Goal: Information Seeking & Learning: Learn about a topic

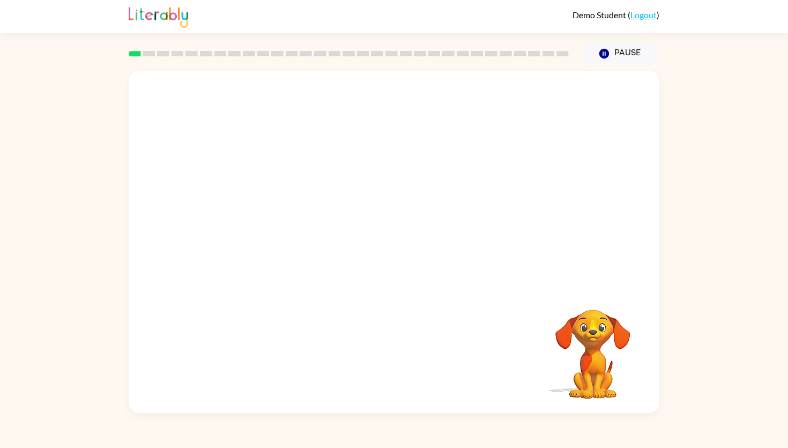
click at [252, 231] on video "Your browser must support playing .mp4 files to use Literably. Please try using…" at bounding box center [394, 179] width 531 height 216
click at [395, 251] on icon "button" at bounding box center [394, 247] width 12 height 12
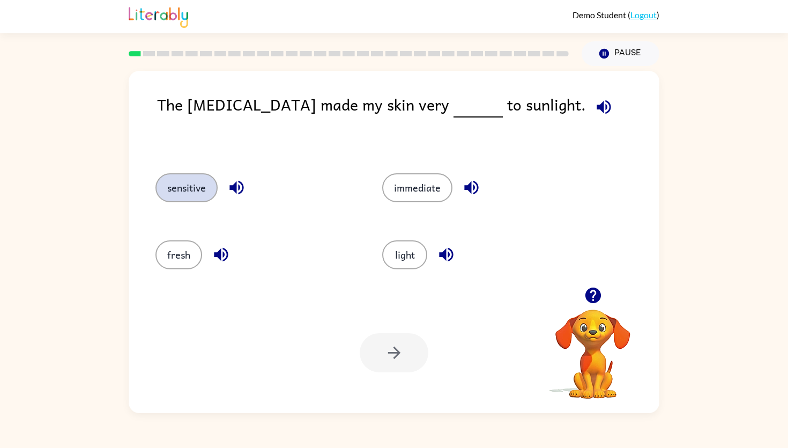
click at [189, 186] on button "sensitive" at bounding box center [186, 187] width 62 height 29
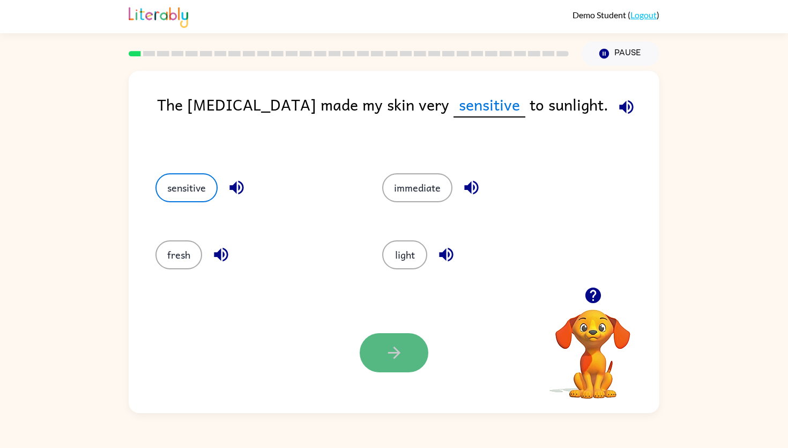
click at [391, 362] on button "button" at bounding box center [394, 352] width 69 height 39
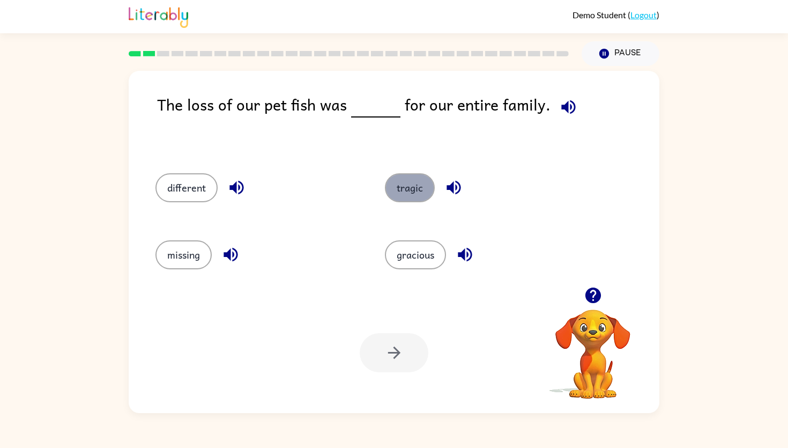
click at [412, 191] on button "tragic" at bounding box center [410, 187] width 50 height 29
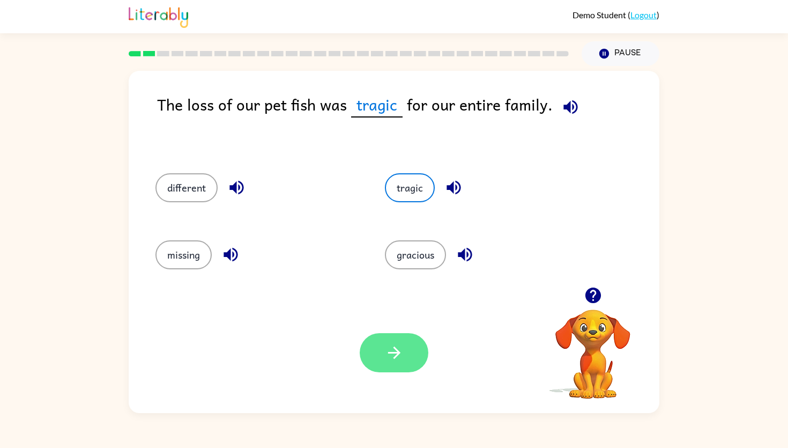
click at [386, 344] on icon "button" at bounding box center [394, 352] width 19 height 19
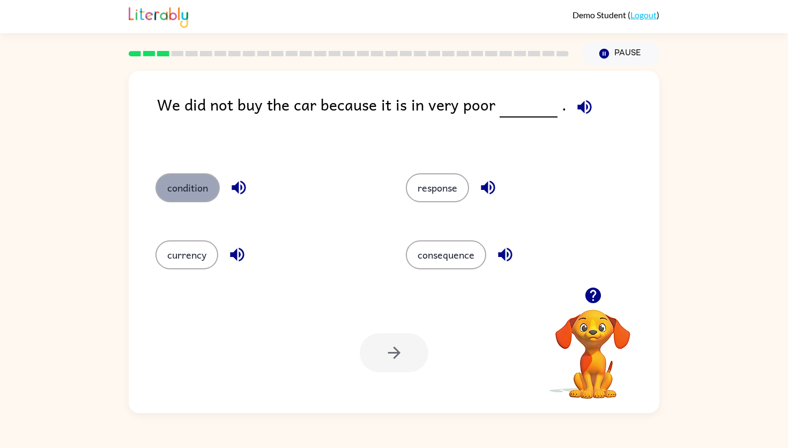
click at [183, 186] on button "condition" at bounding box center [187, 187] width 64 height 29
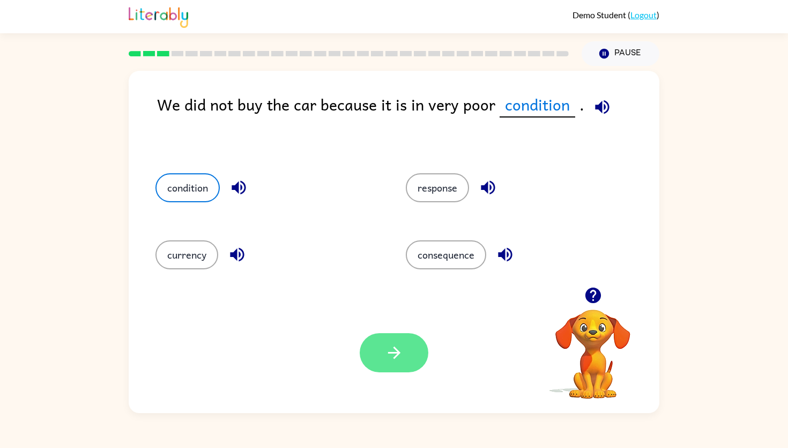
click at [406, 359] on button "button" at bounding box center [394, 352] width 69 height 39
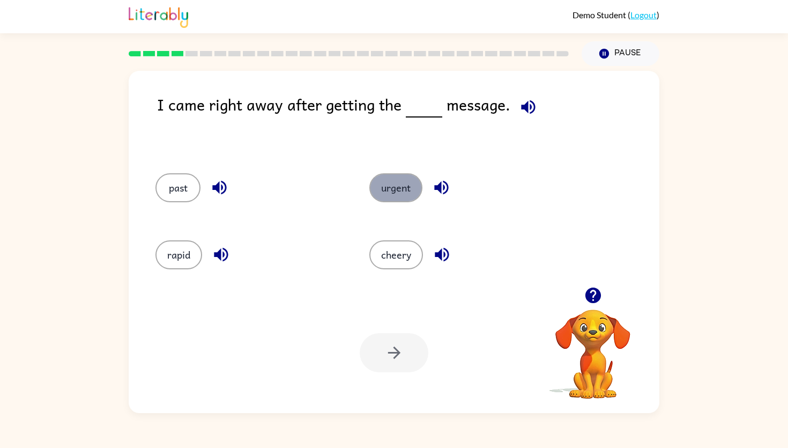
click at [393, 193] on button "urgent" at bounding box center [395, 187] width 53 height 29
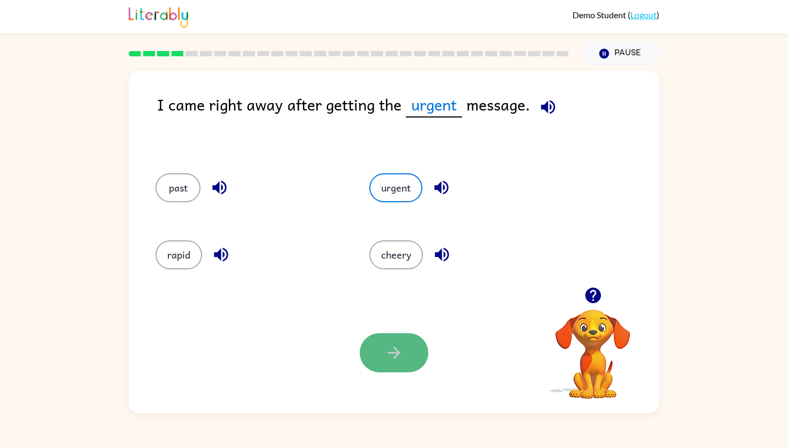
click at [392, 358] on icon "button" at bounding box center [394, 352] width 19 height 19
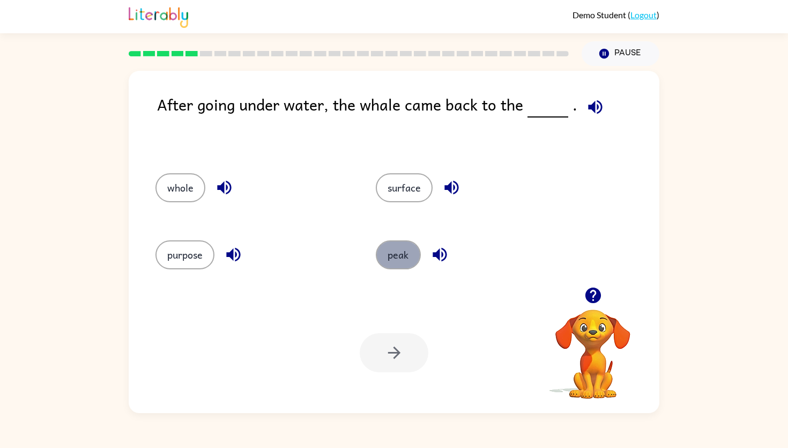
click at [402, 255] on button "peak" at bounding box center [398, 254] width 45 height 29
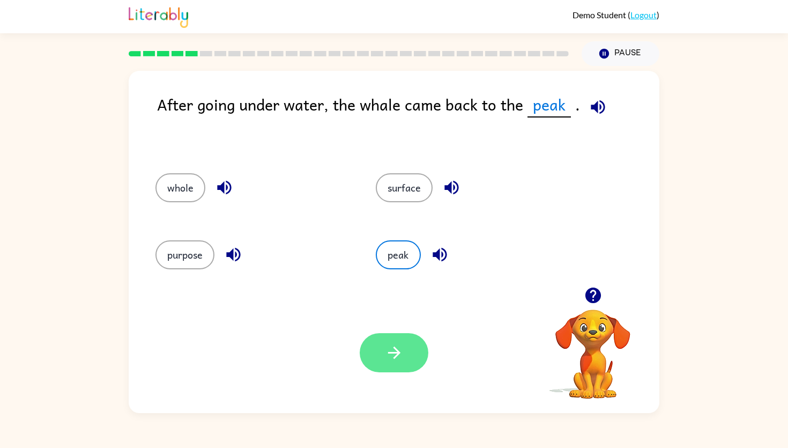
click at [400, 359] on icon "button" at bounding box center [394, 352] width 19 height 19
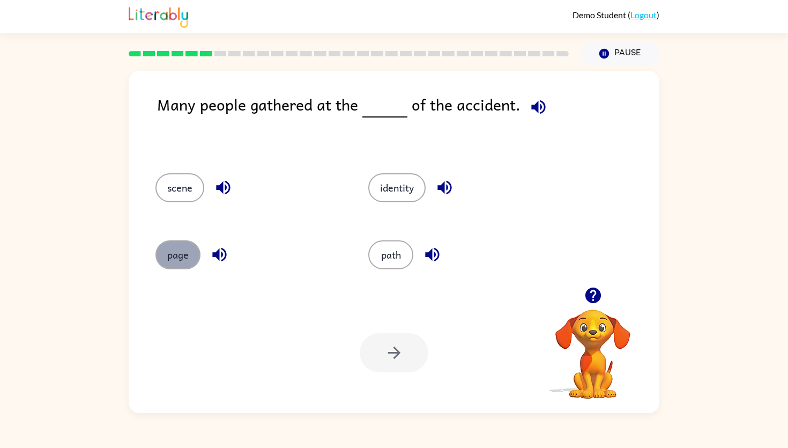
click at [173, 257] on button "page" at bounding box center [177, 254] width 45 height 29
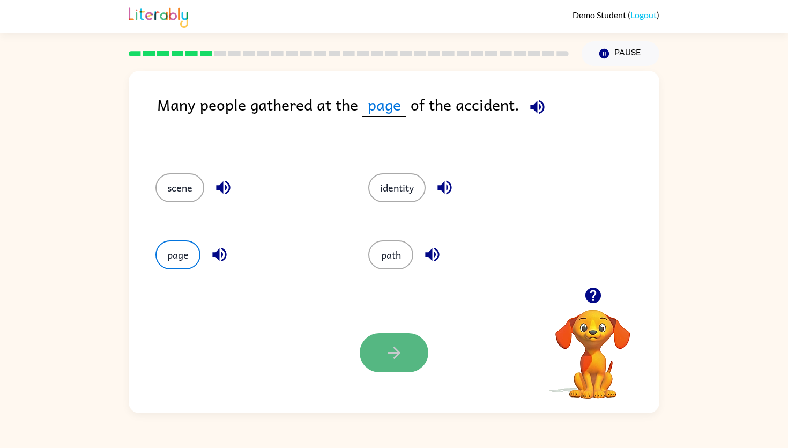
click at [385, 355] on icon "button" at bounding box center [394, 352] width 19 height 19
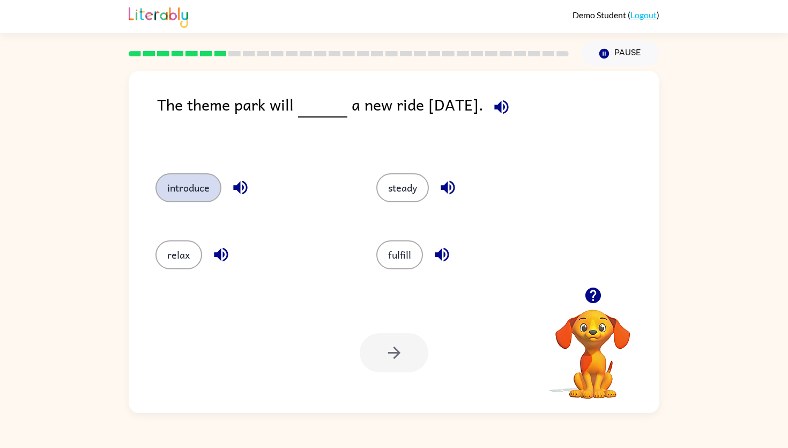
click at [181, 179] on button "introduce" at bounding box center [188, 187] width 66 height 29
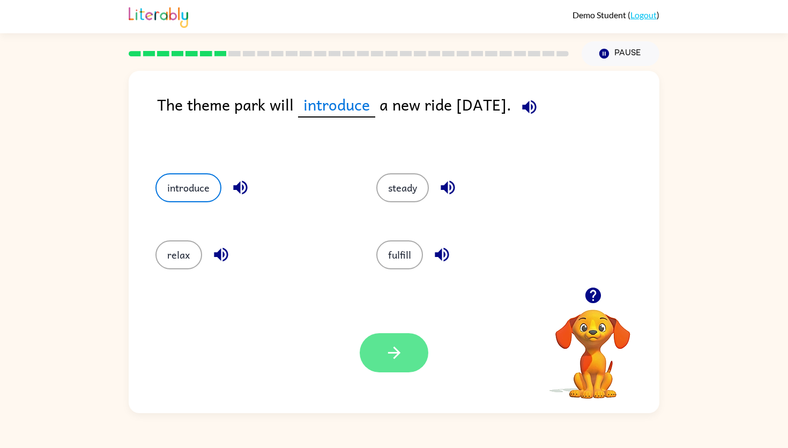
click at [397, 351] on icon "button" at bounding box center [394, 352] width 12 height 12
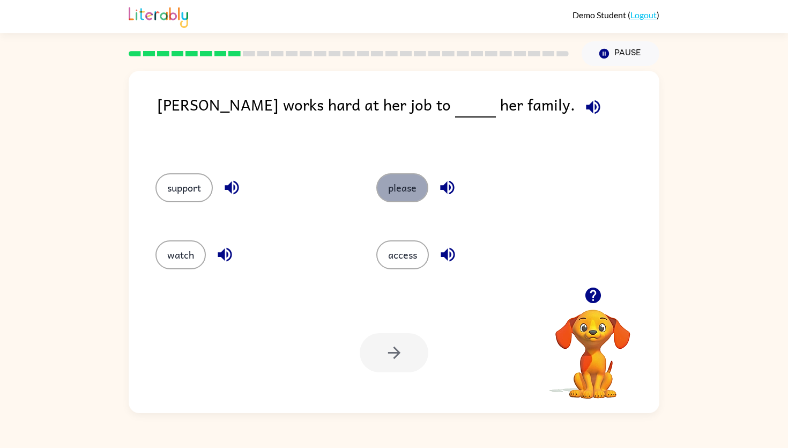
click at [401, 189] on button "please" at bounding box center [402, 187] width 52 height 29
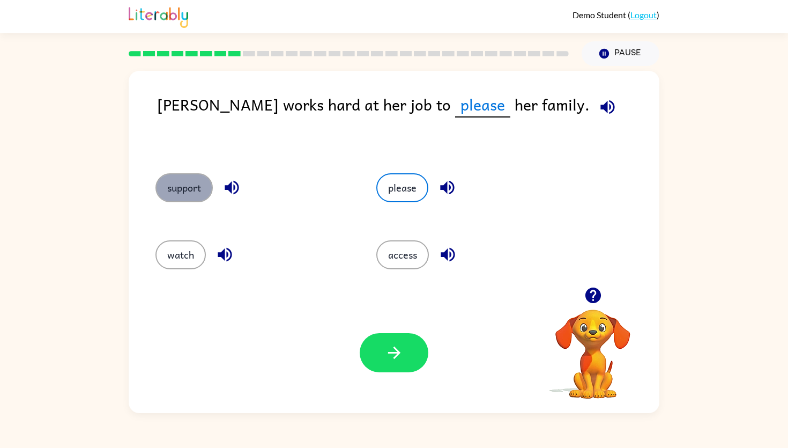
click at [184, 192] on button "support" at bounding box center [183, 187] width 57 height 29
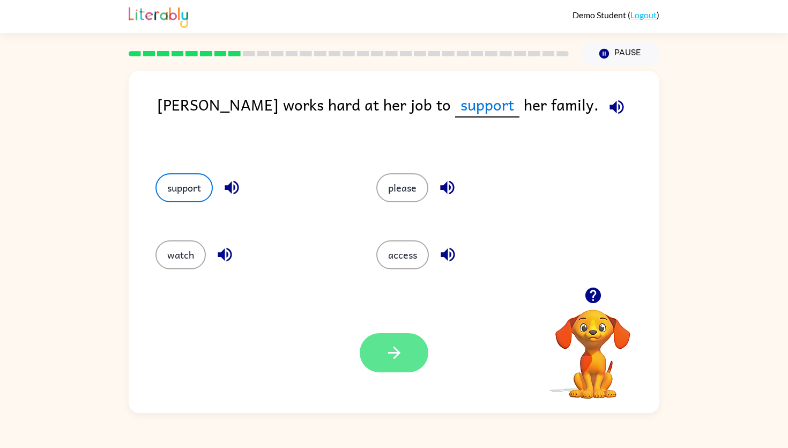
click at [393, 350] on icon "button" at bounding box center [394, 352] width 19 height 19
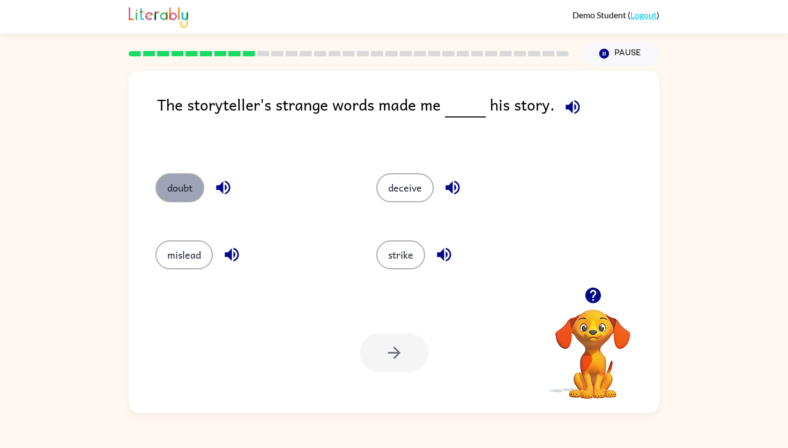
click at [169, 197] on button "doubt" at bounding box center [179, 187] width 49 height 29
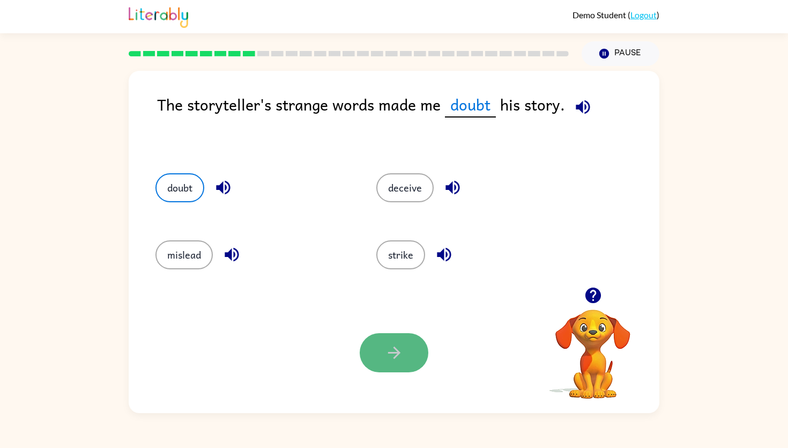
click at [393, 358] on icon "button" at bounding box center [394, 352] width 19 height 19
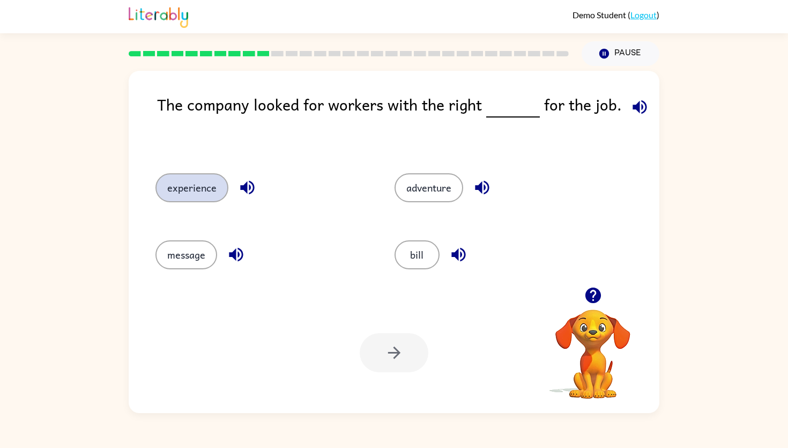
click at [192, 192] on button "experience" at bounding box center [191, 187] width 73 height 29
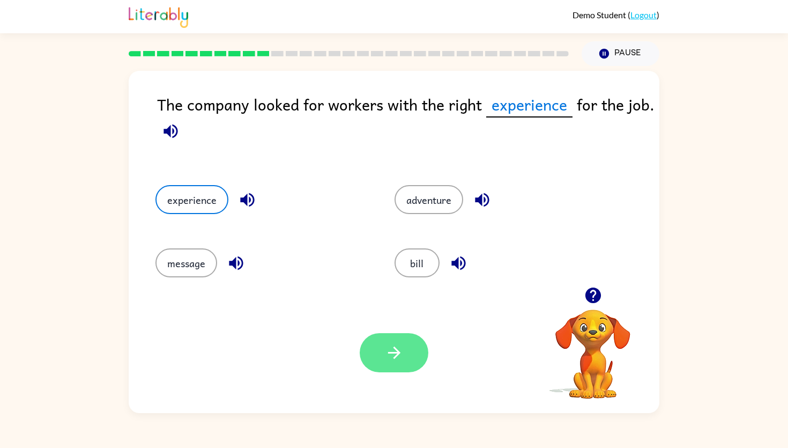
click at [385, 347] on icon "button" at bounding box center [394, 352] width 19 height 19
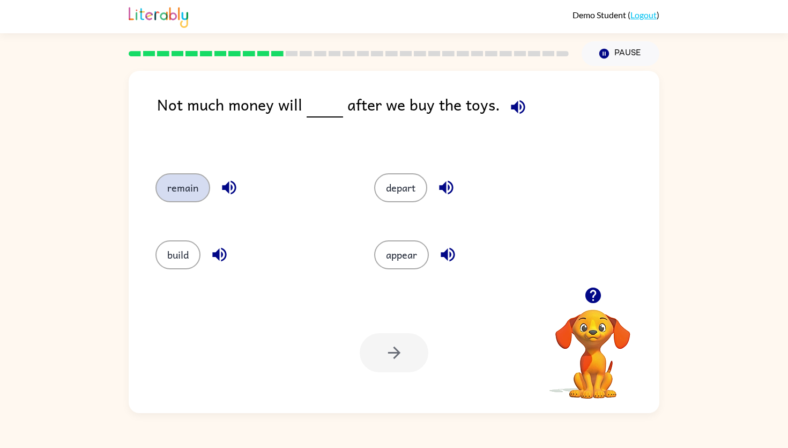
click at [184, 189] on button "remain" at bounding box center [182, 187] width 55 height 29
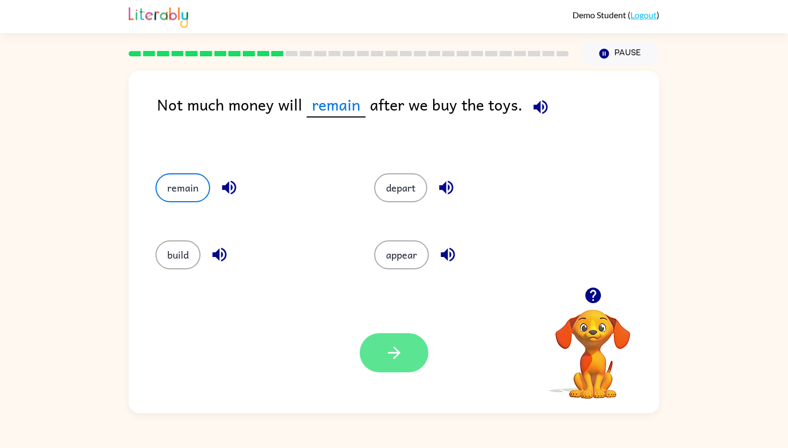
click at [391, 361] on icon "button" at bounding box center [394, 352] width 19 height 19
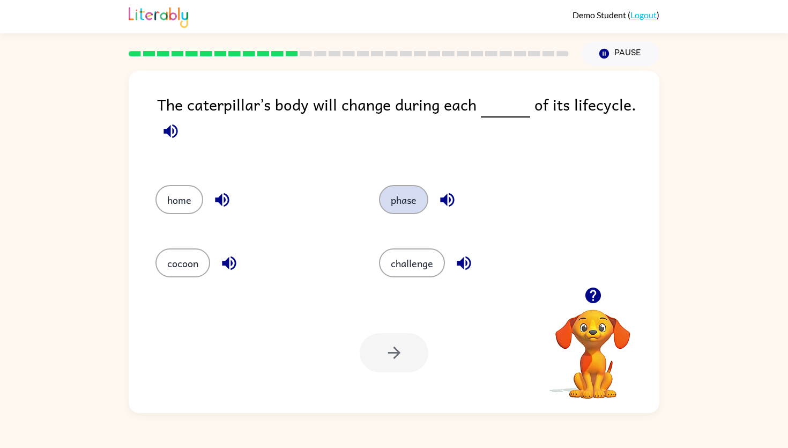
click at [399, 211] on button "phase" at bounding box center [403, 199] width 49 height 29
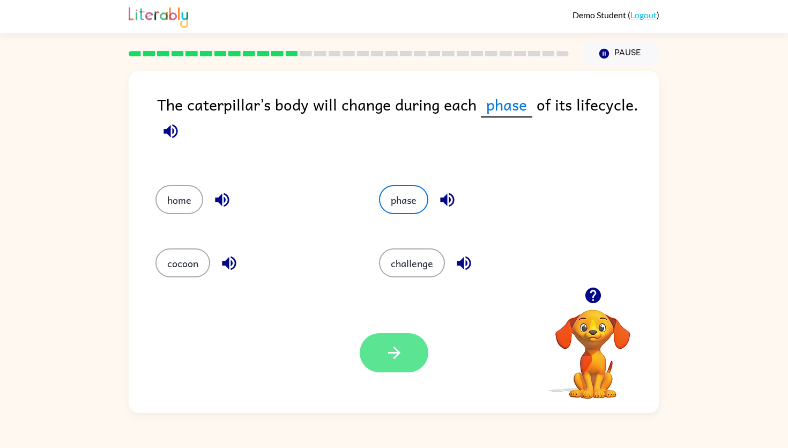
click at [393, 348] on icon "button" at bounding box center [394, 352] width 12 height 12
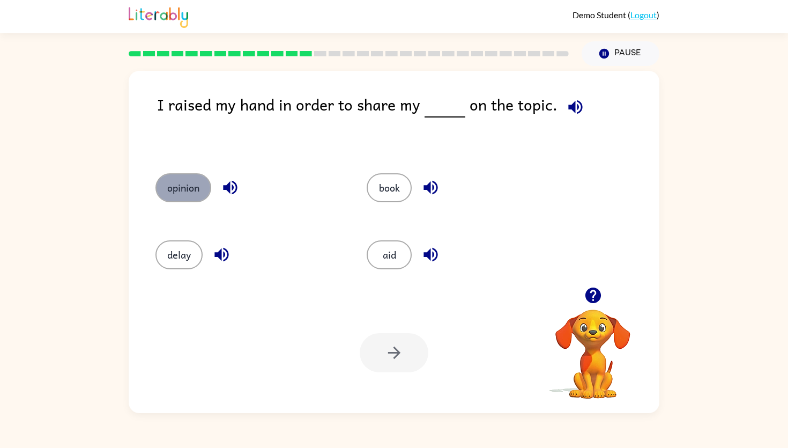
click at [197, 192] on button "opinion" at bounding box center [183, 187] width 56 height 29
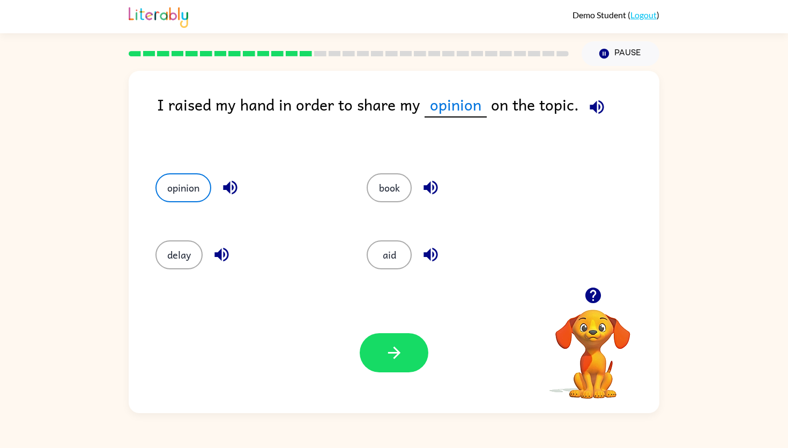
click at [601, 106] on icon "button" at bounding box center [596, 107] width 19 height 19
click at [397, 354] on icon "button" at bounding box center [394, 352] width 12 height 12
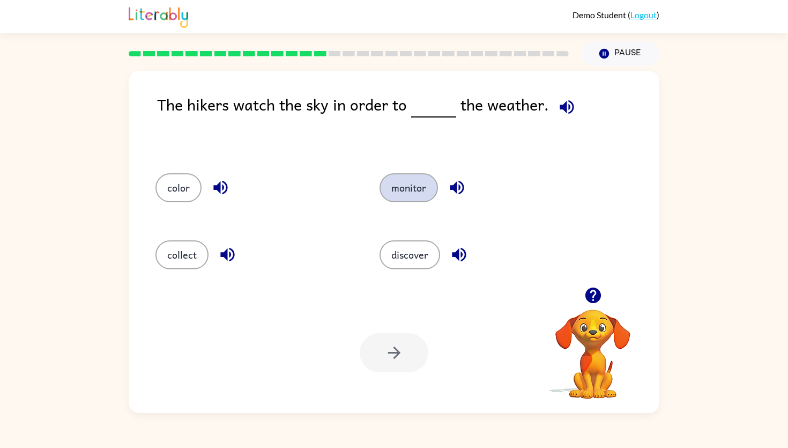
click at [394, 186] on button "monitor" at bounding box center [408, 187] width 58 height 29
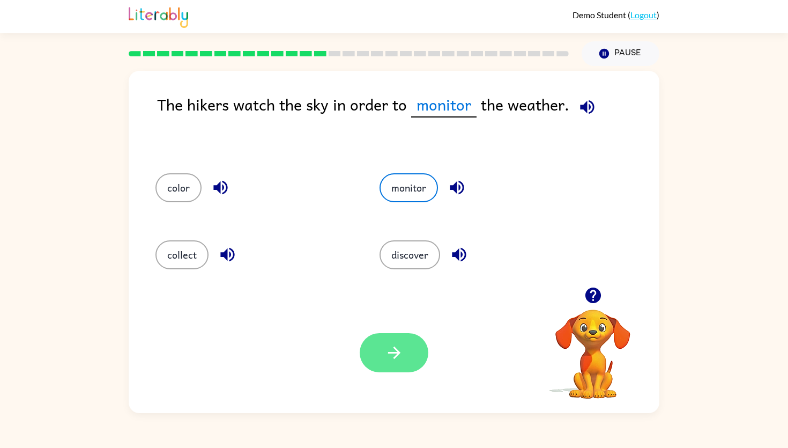
click at [383, 364] on button "button" at bounding box center [394, 352] width 69 height 39
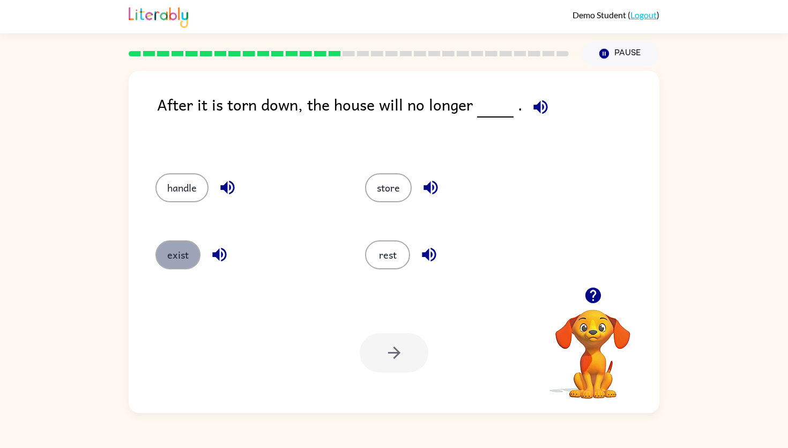
click at [189, 258] on button "exist" at bounding box center [177, 254] width 45 height 29
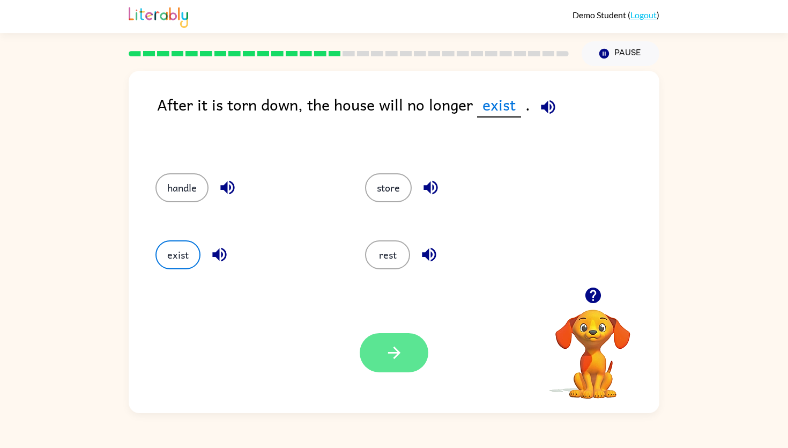
click at [397, 359] on icon "button" at bounding box center [394, 352] width 19 height 19
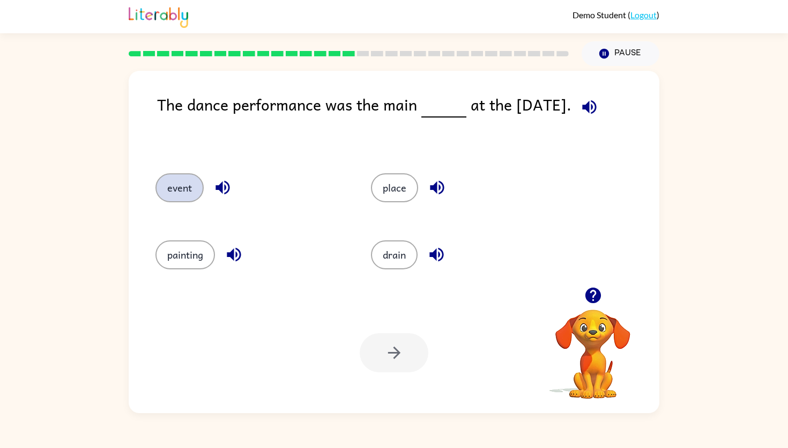
click at [185, 193] on button "event" at bounding box center [179, 187] width 48 height 29
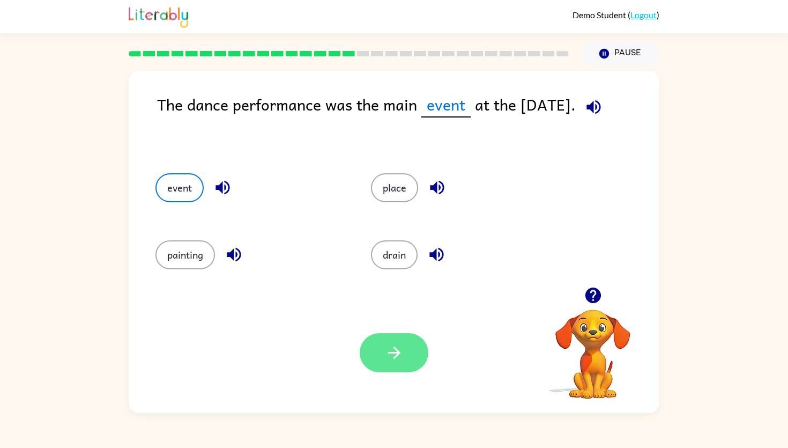
click at [395, 354] on icon "button" at bounding box center [394, 352] width 19 height 19
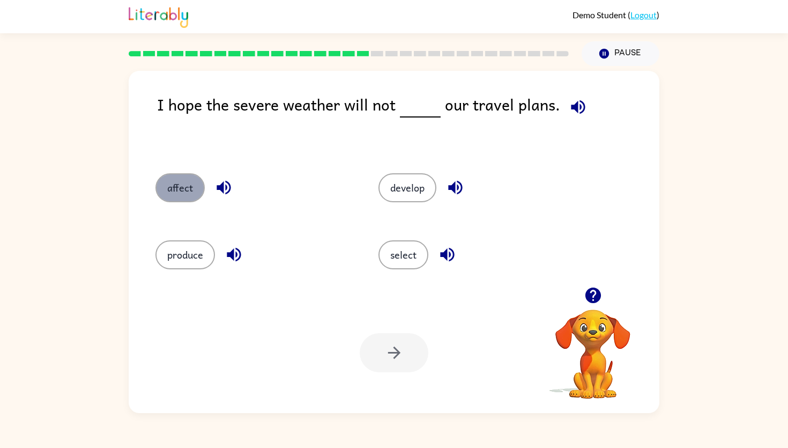
click at [188, 187] on button "affect" at bounding box center [179, 187] width 49 height 29
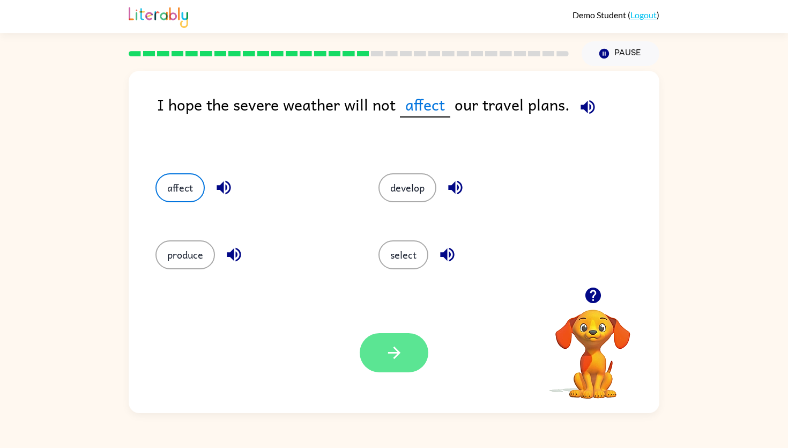
click at [392, 353] on icon "button" at bounding box center [394, 352] width 19 height 19
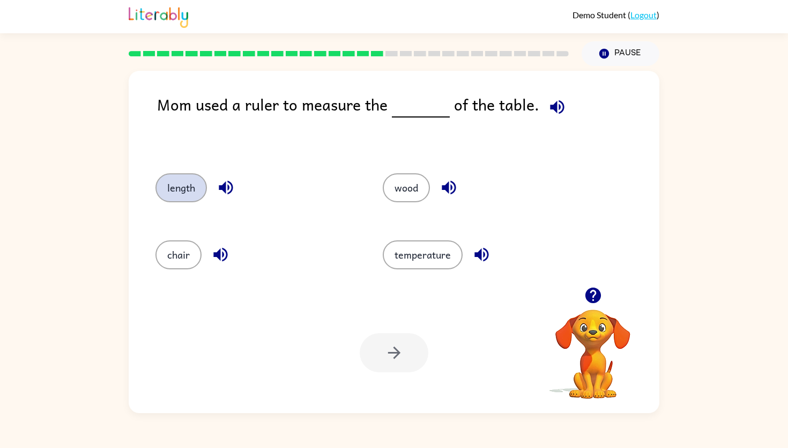
click at [196, 191] on button "length" at bounding box center [180, 187] width 51 height 29
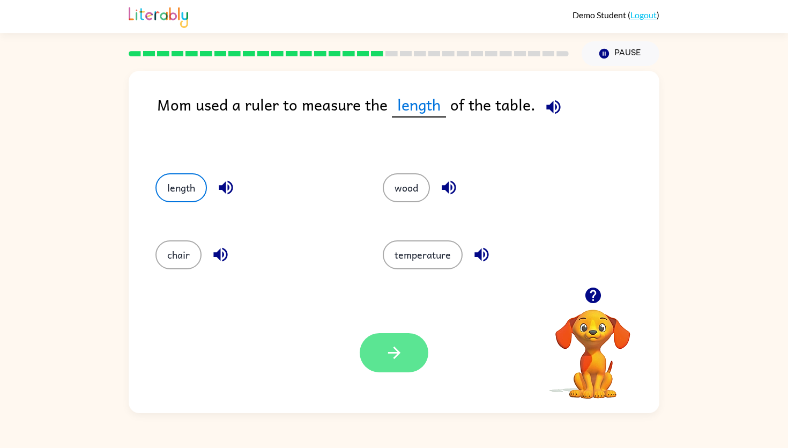
click at [393, 357] on icon "button" at bounding box center [394, 352] width 12 height 12
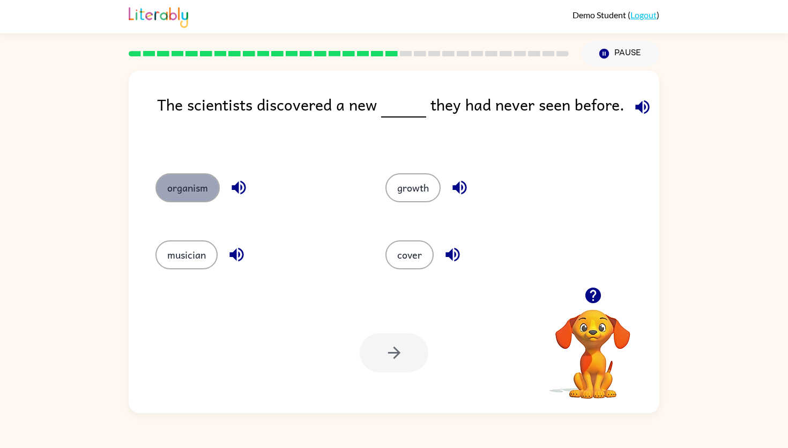
click at [187, 185] on button "organism" at bounding box center [187, 187] width 64 height 29
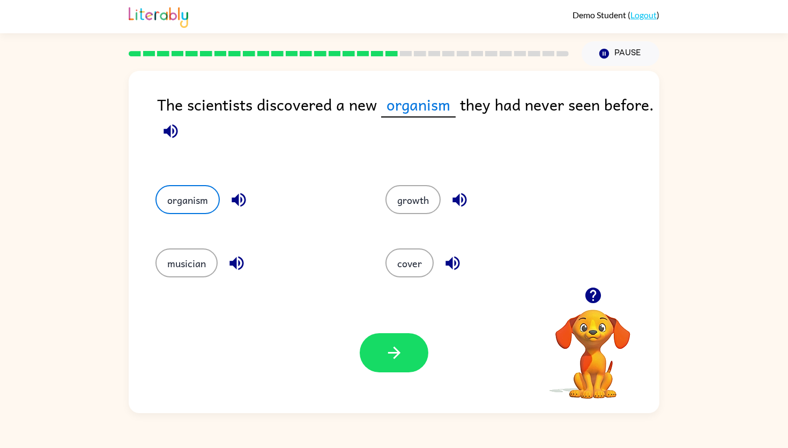
click at [412, 358] on button "button" at bounding box center [394, 352] width 69 height 39
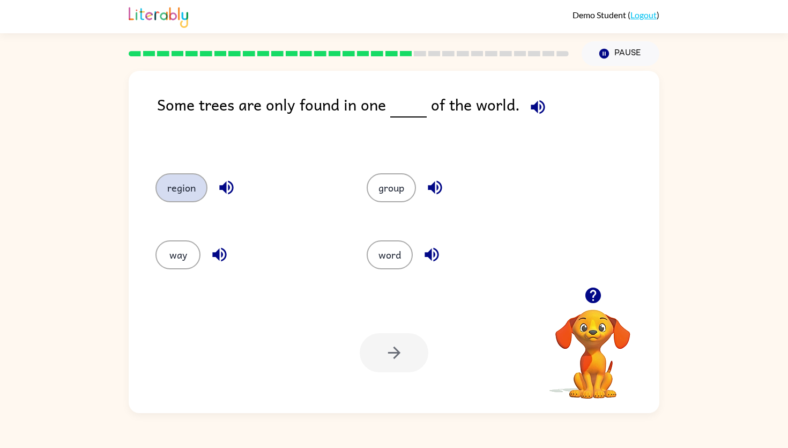
click at [177, 189] on button "region" at bounding box center [181, 187] width 52 height 29
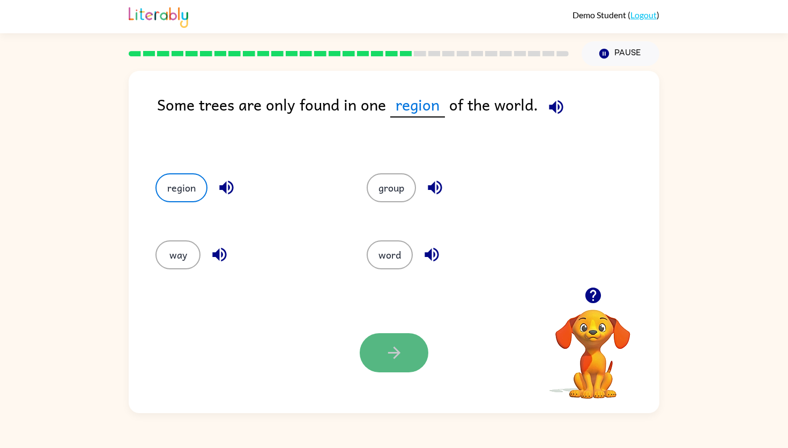
click at [403, 355] on icon "button" at bounding box center [394, 352] width 19 height 19
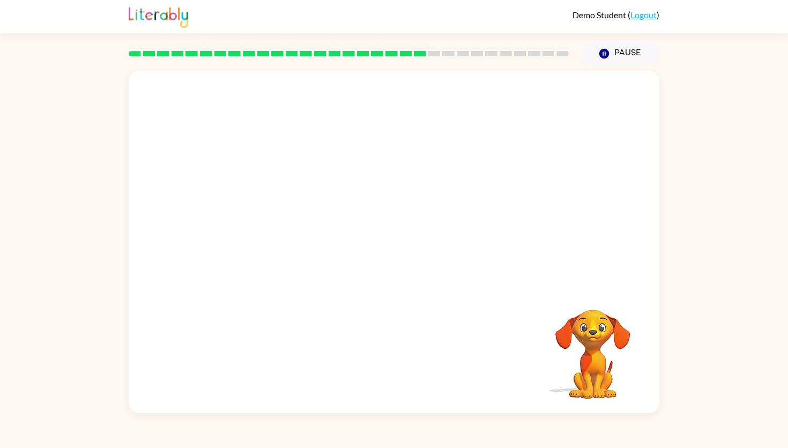
click at [268, 248] on video "Your browser must support playing .mp4 files to use Literably. Please try using…" at bounding box center [394, 179] width 531 height 216
click at [394, 249] on icon "button" at bounding box center [394, 247] width 19 height 19
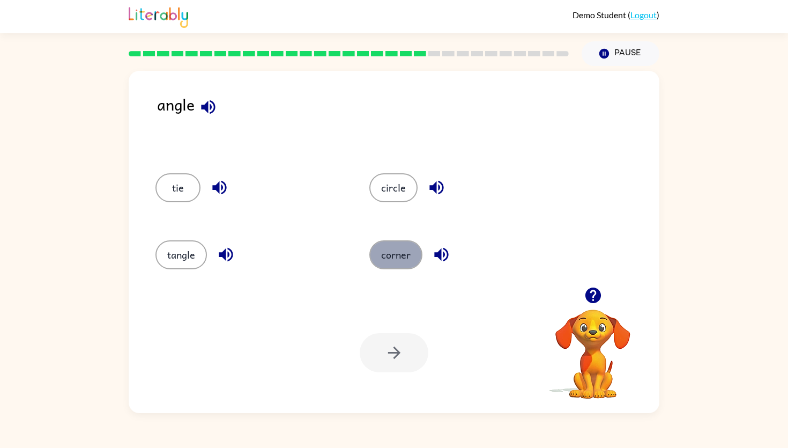
click at [403, 254] on button "corner" at bounding box center [395, 254] width 53 height 29
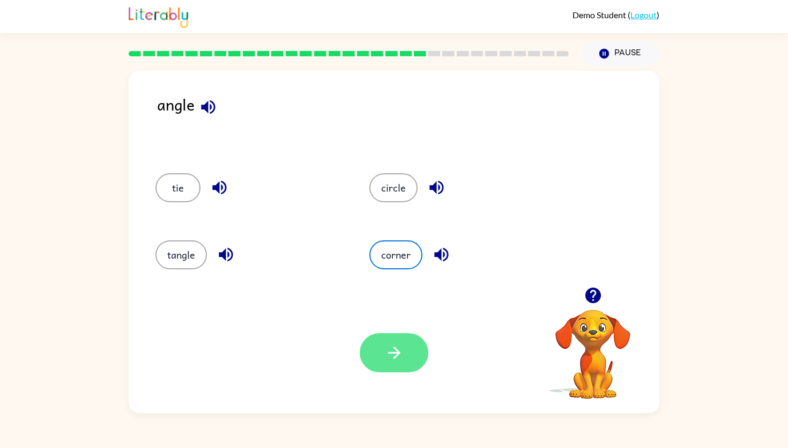
click at [387, 354] on icon "button" at bounding box center [394, 352] width 19 height 19
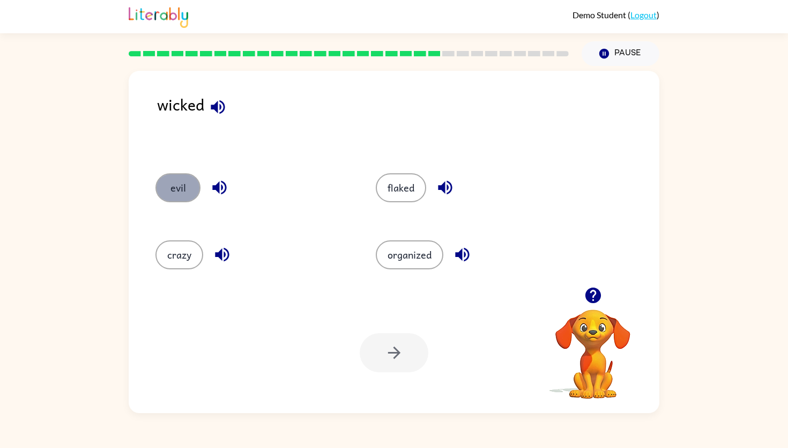
click at [176, 198] on button "evil" at bounding box center [177, 187] width 45 height 29
click at [394, 346] on icon "button" at bounding box center [394, 352] width 19 height 19
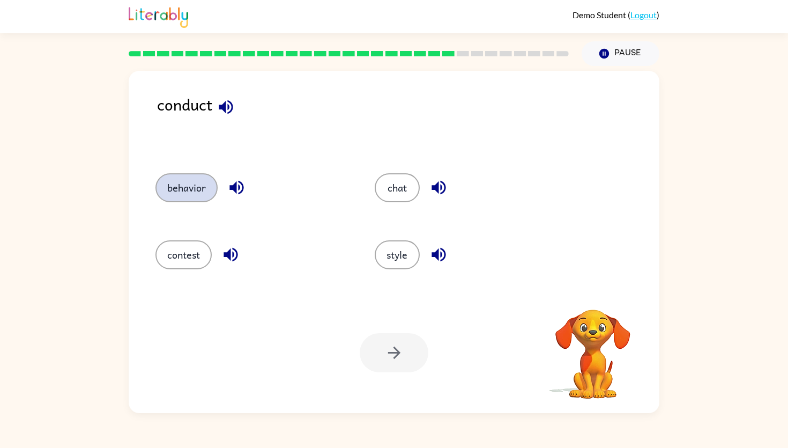
click at [181, 191] on button "behavior" at bounding box center [186, 187] width 62 height 29
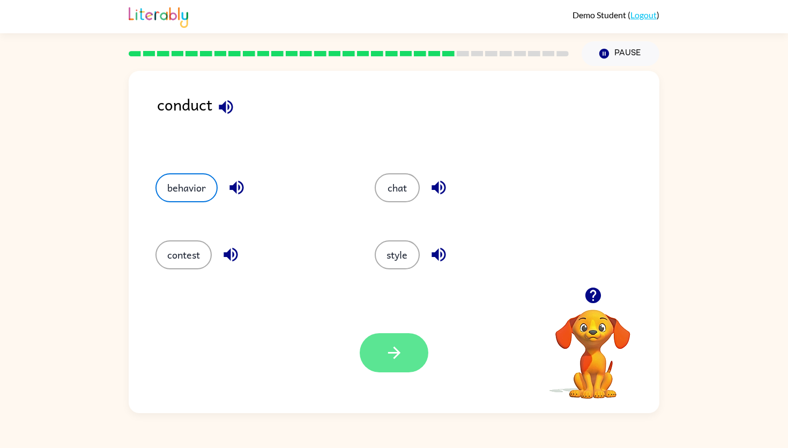
click at [400, 355] on icon "button" at bounding box center [394, 352] width 19 height 19
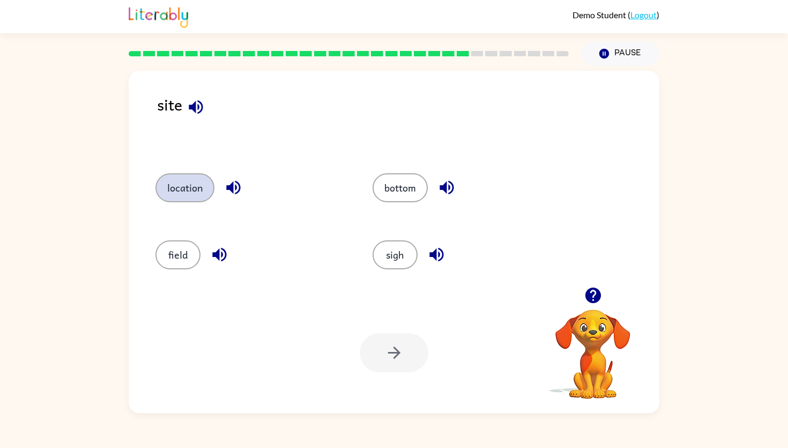
click at [186, 193] on button "location" at bounding box center [184, 187] width 59 height 29
click at [403, 360] on icon "button" at bounding box center [394, 352] width 19 height 19
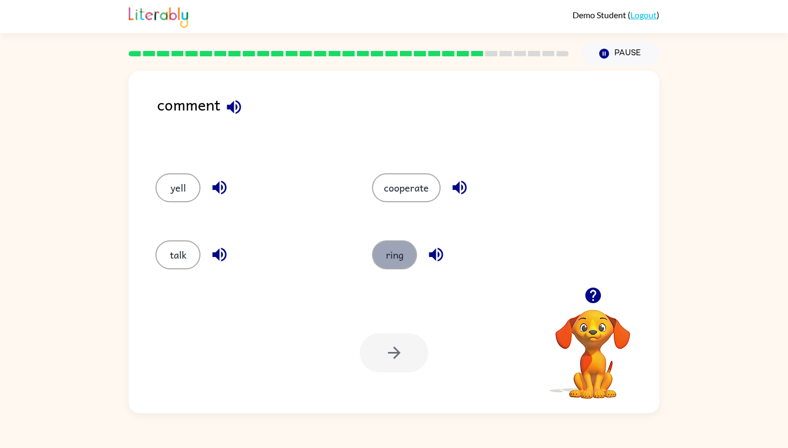
click at [393, 258] on button "ring" at bounding box center [394, 254] width 45 height 29
click at [404, 354] on button "button" at bounding box center [394, 352] width 69 height 39
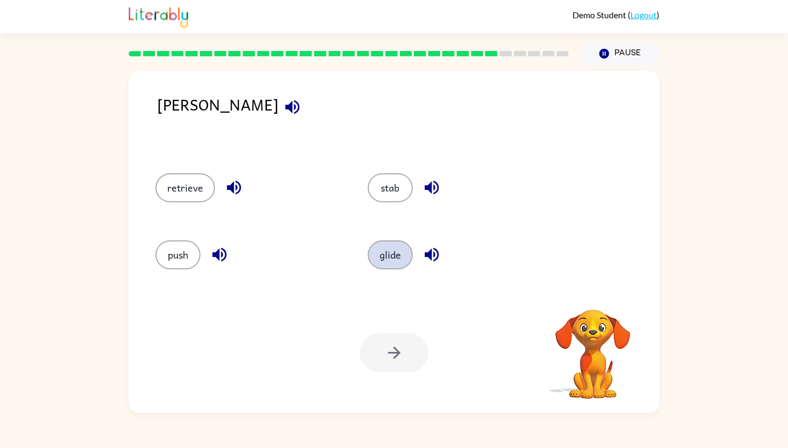
click at [389, 252] on button "glide" at bounding box center [390, 254] width 45 height 29
click at [406, 359] on button "button" at bounding box center [394, 352] width 69 height 39
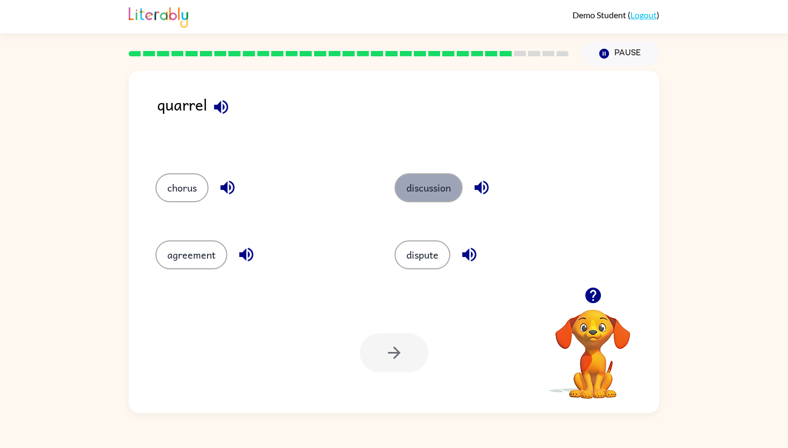
click at [413, 194] on button "discussion" at bounding box center [428, 187] width 68 height 29
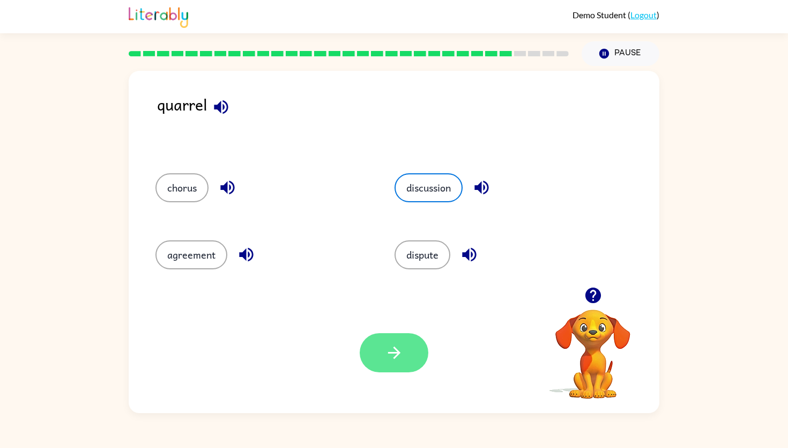
click at [399, 355] on icon "button" at bounding box center [394, 352] width 19 height 19
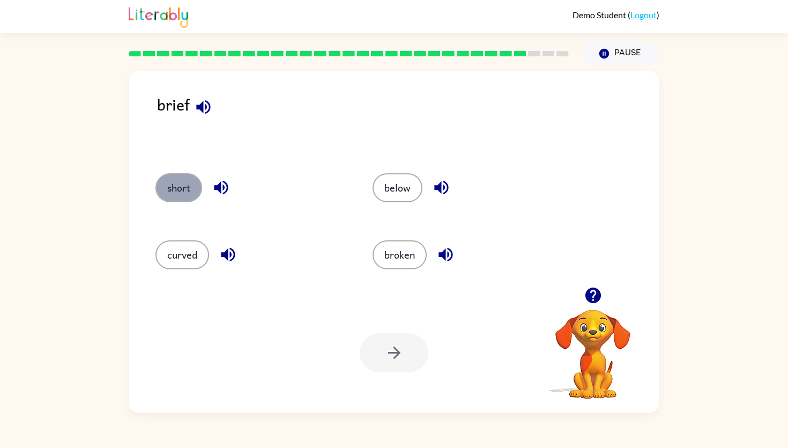
click at [171, 178] on button "short" at bounding box center [178, 187] width 47 height 29
click at [385, 351] on icon "button" at bounding box center [394, 352] width 19 height 19
click at [175, 190] on button "plan" at bounding box center [177, 187] width 45 height 29
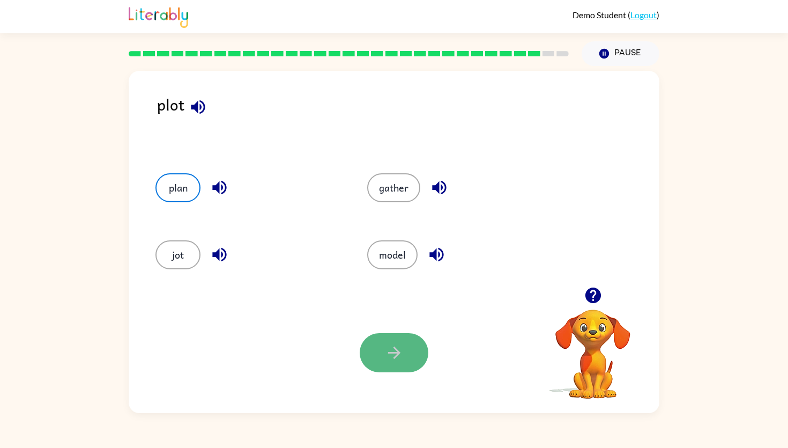
click at [392, 347] on icon "button" at bounding box center [394, 352] width 19 height 19
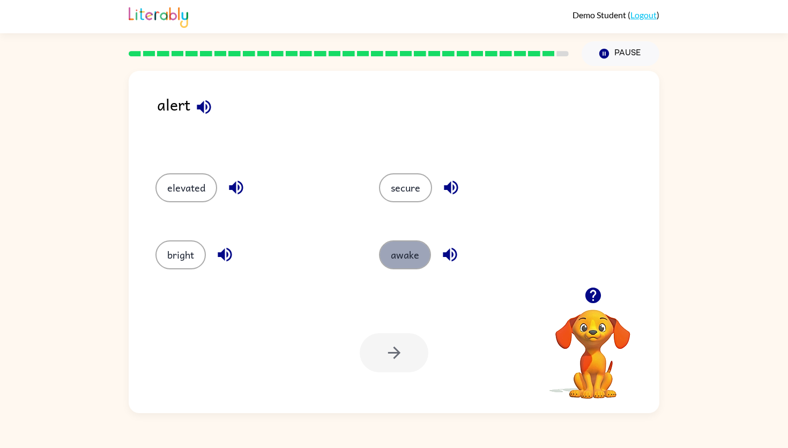
click at [403, 252] on button "awake" at bounding box center [405, 254] width 52 height 29
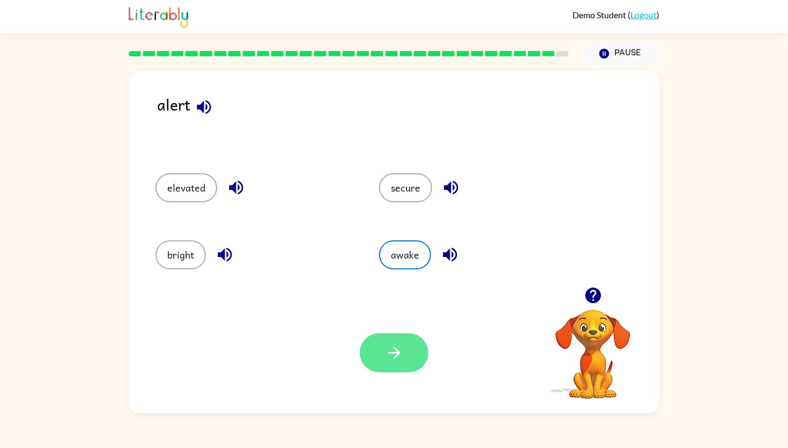
click at [394, 355] on icon "button" at bounding box center [394, 352] width 19 height 19
